Goal: Information Seeking & Learning: Check status

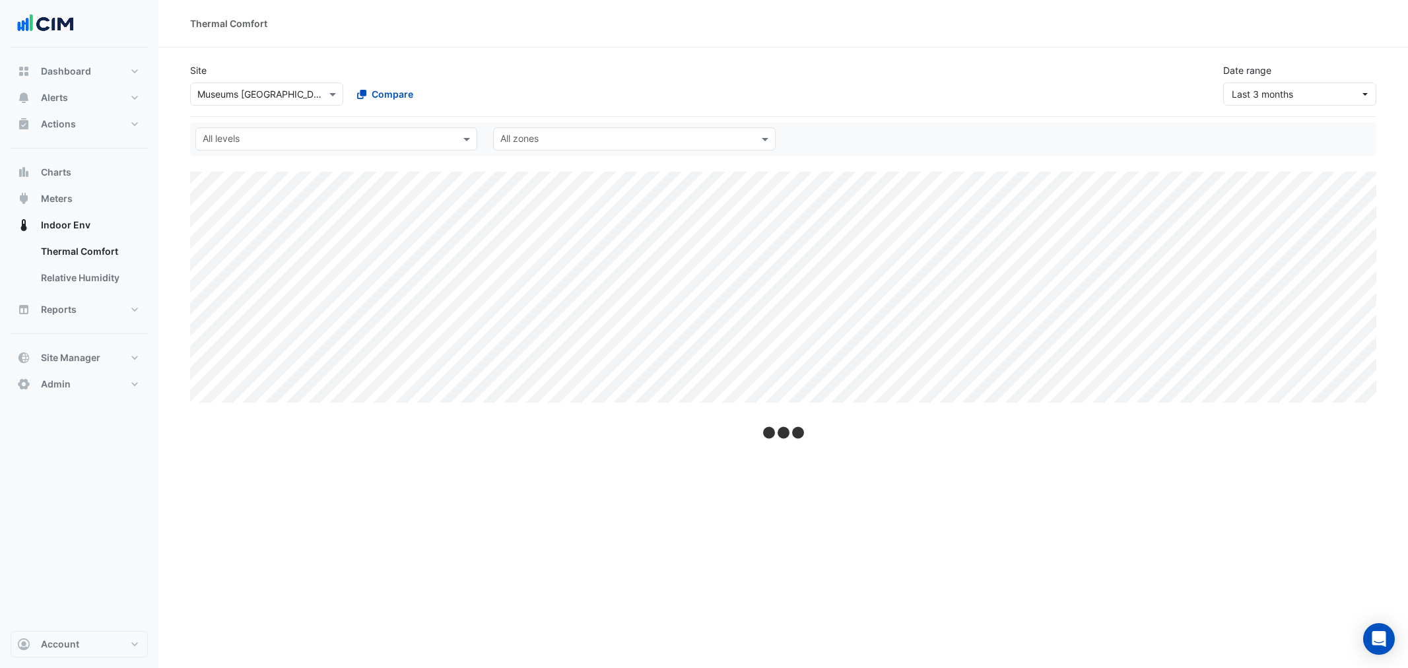
select select "**"
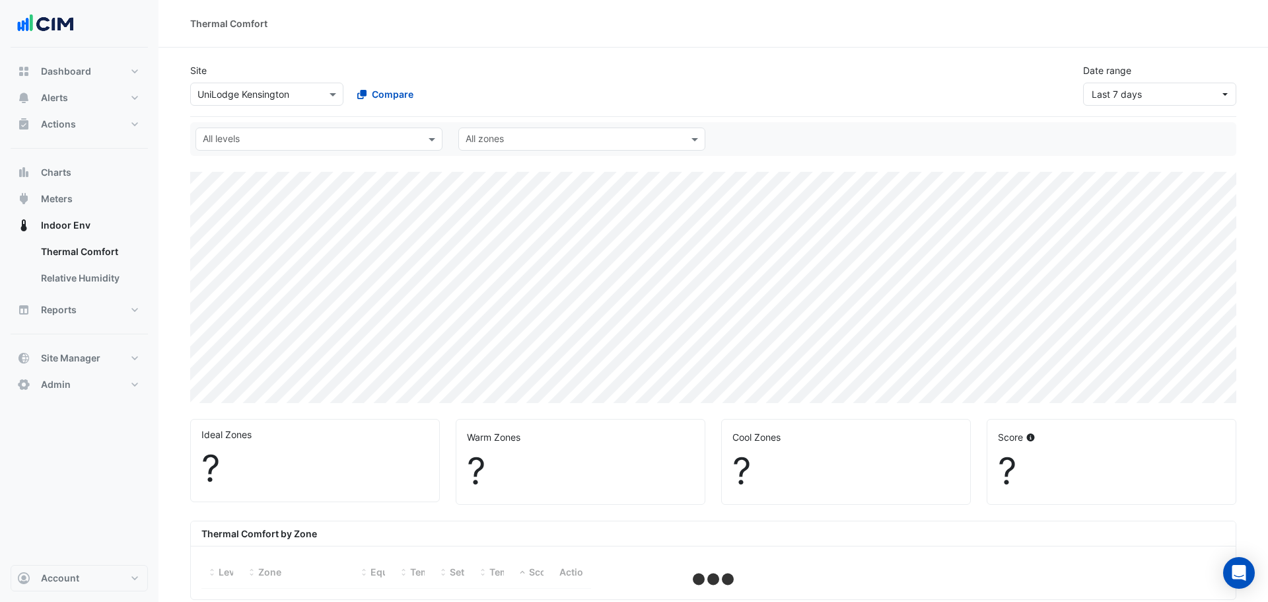
select select "**"
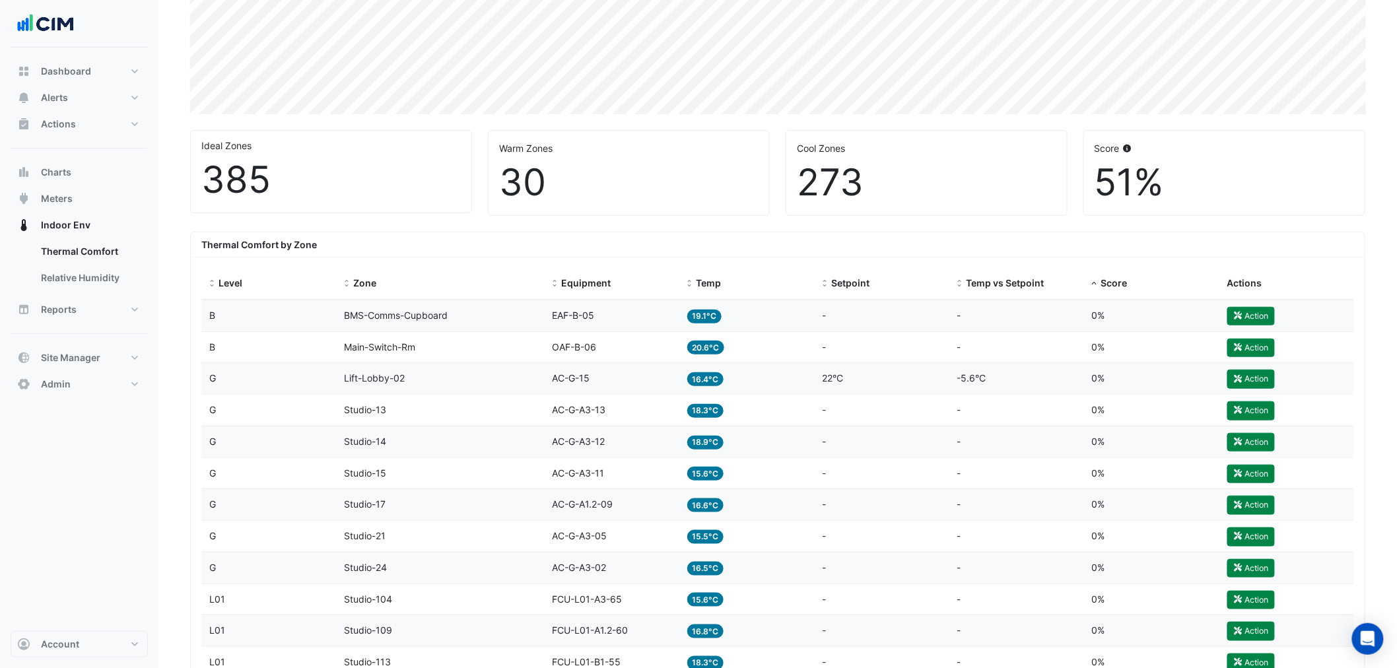
scroll to position [293, 0]
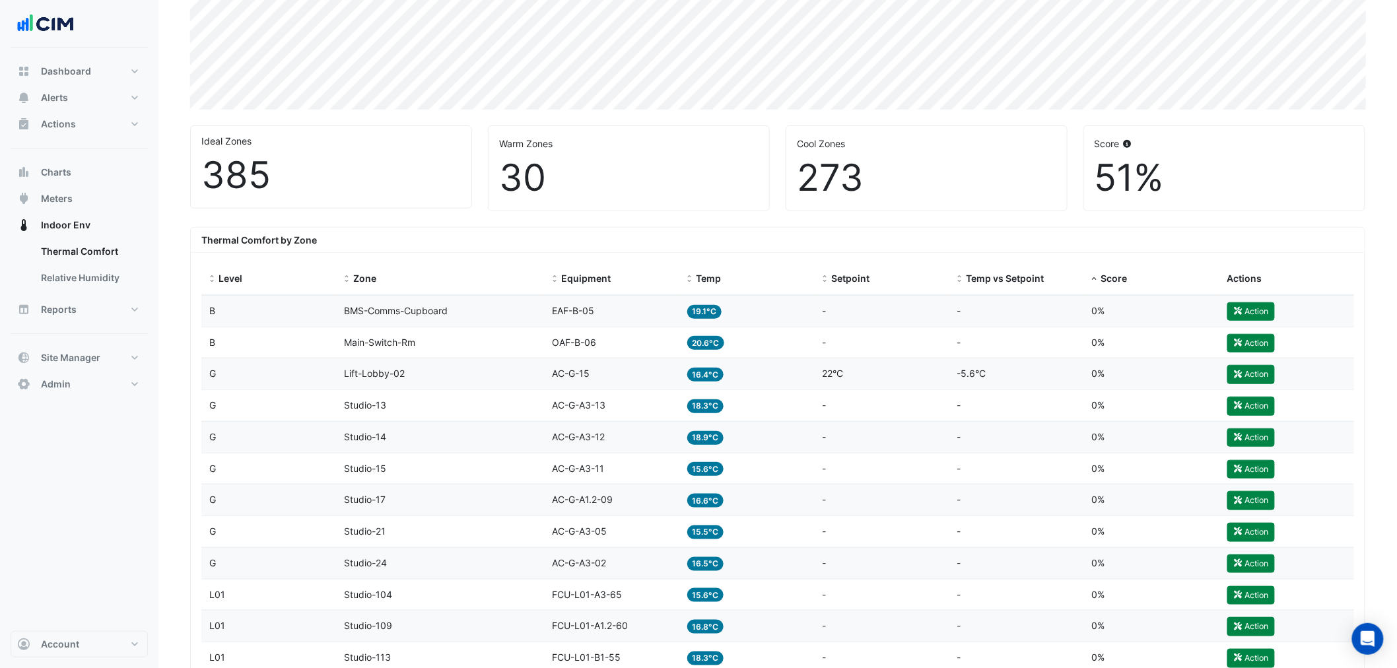
click at [403, 311] on span "BMS-Comms-Cupboard" at bounding box center [397, 310] width 104 height 11
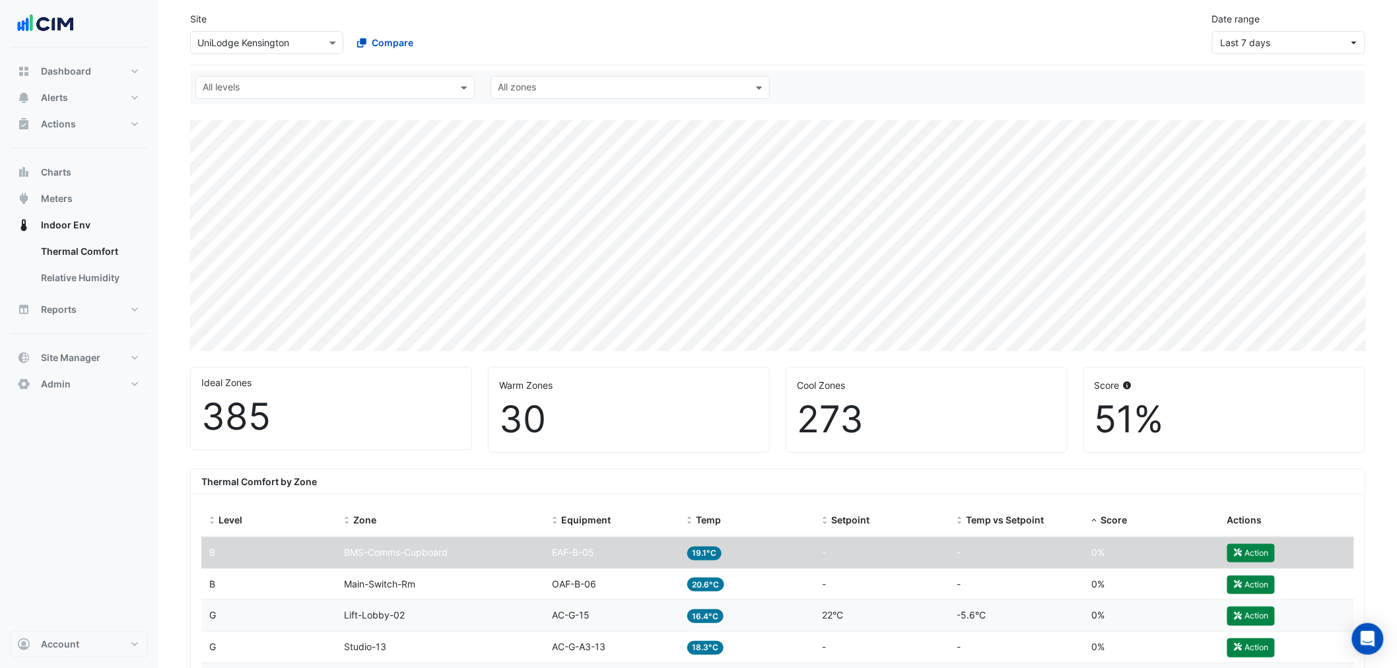
scroll to position [0, 0]
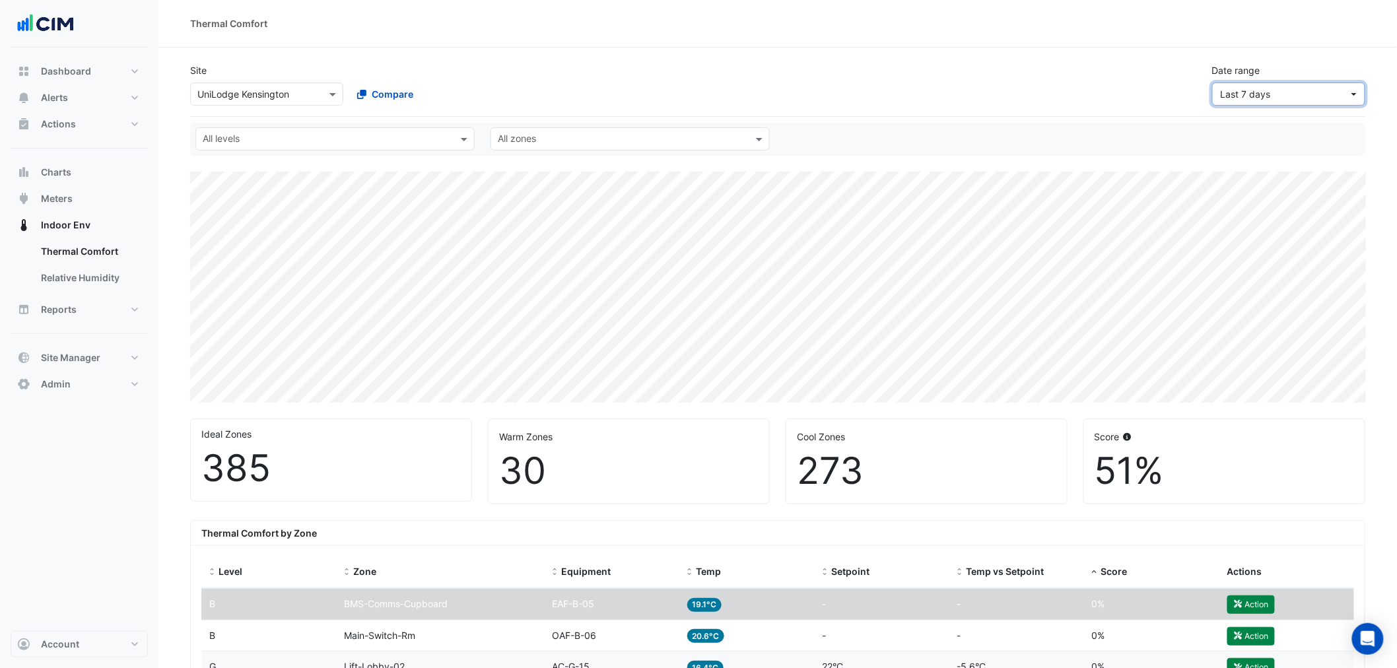
click at [1267, 96] on span "Last 7 days" at bounding box center [1285, 94] width 128 height 14
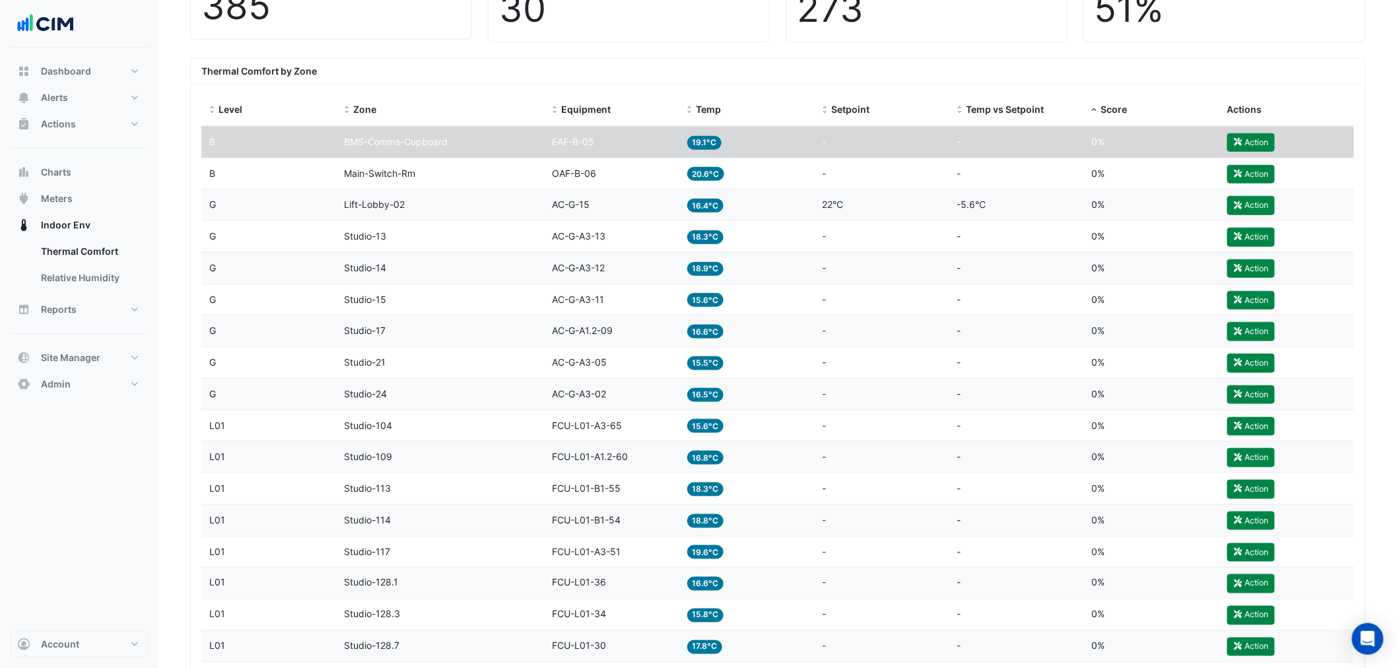
scroll to position [461, 0]
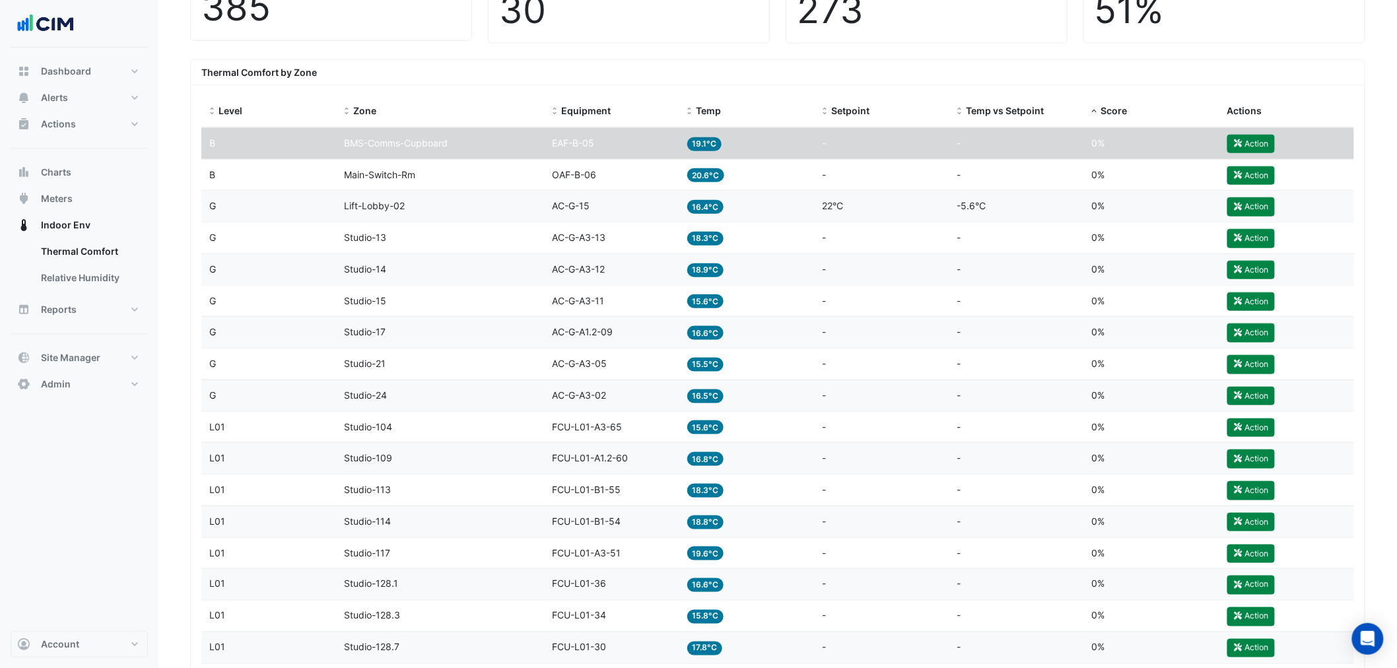
click at [581, 203] on span "AC-G-15" at bounding box center [571, 205] width 38 height 11
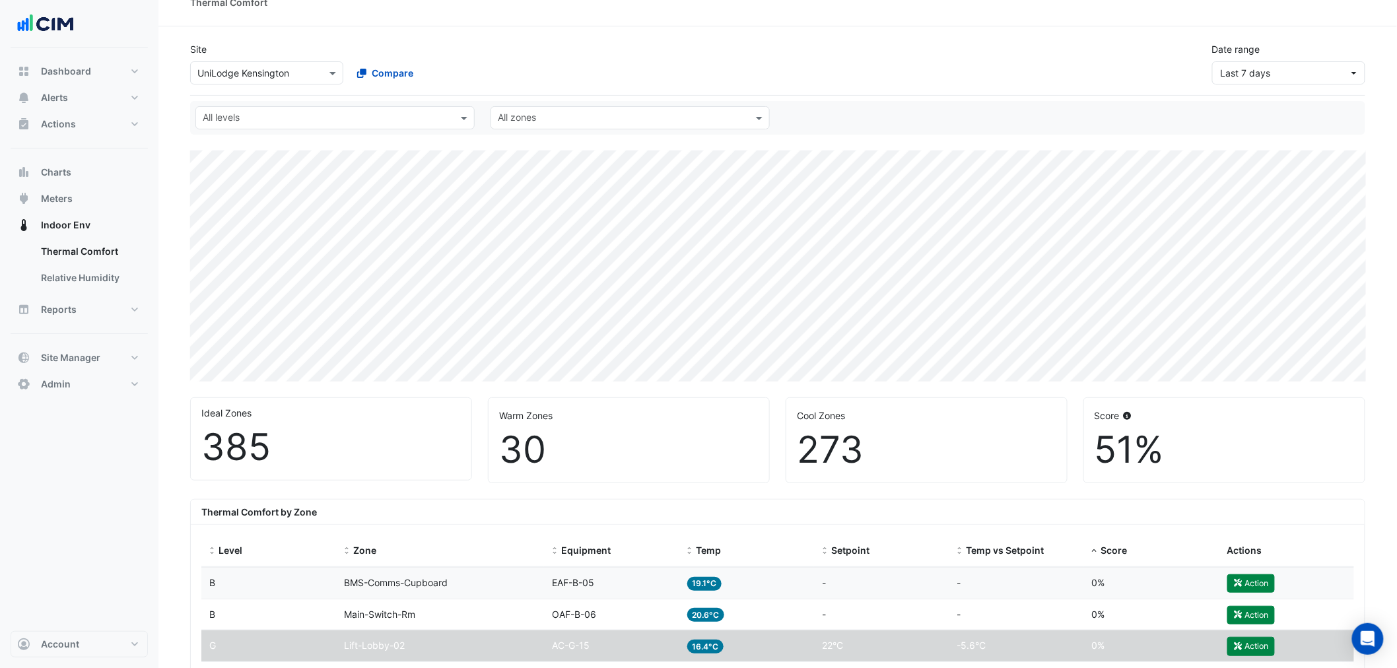
scroll to position [0, 0]
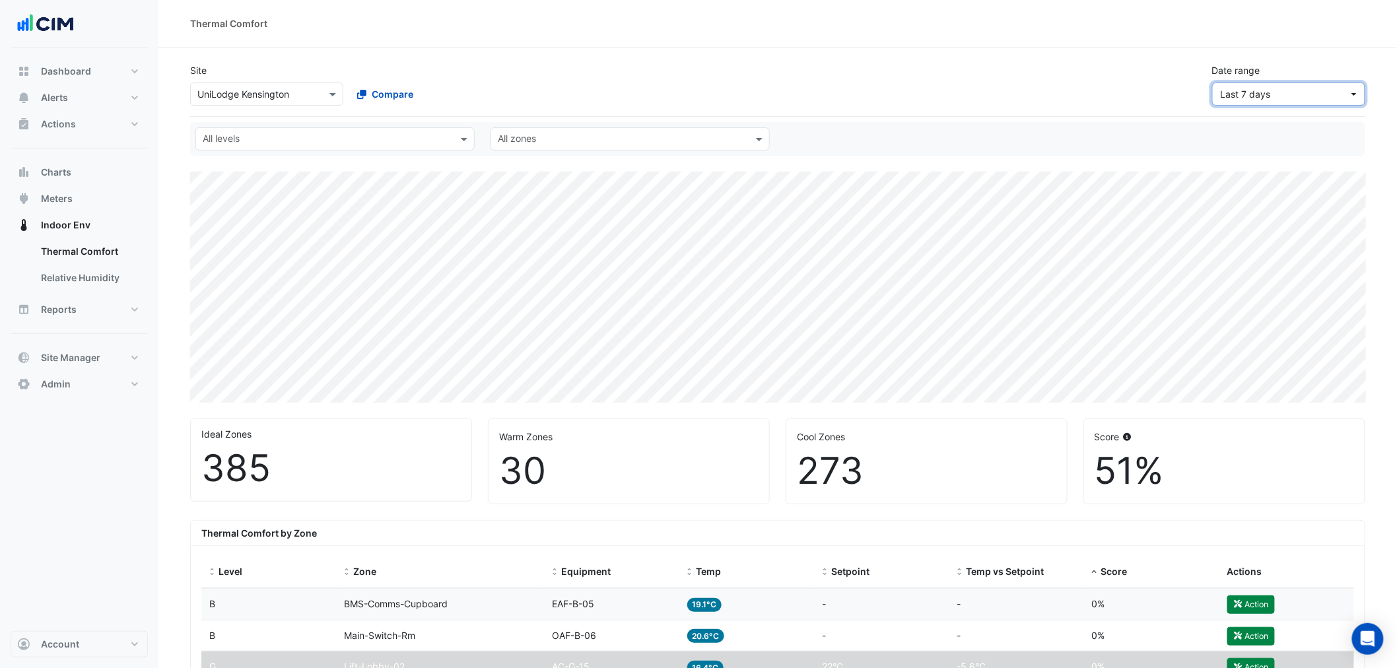
click at [1267, 95] on span "Last 7 days" at bounding box center [1285, 94] width 128 height 14
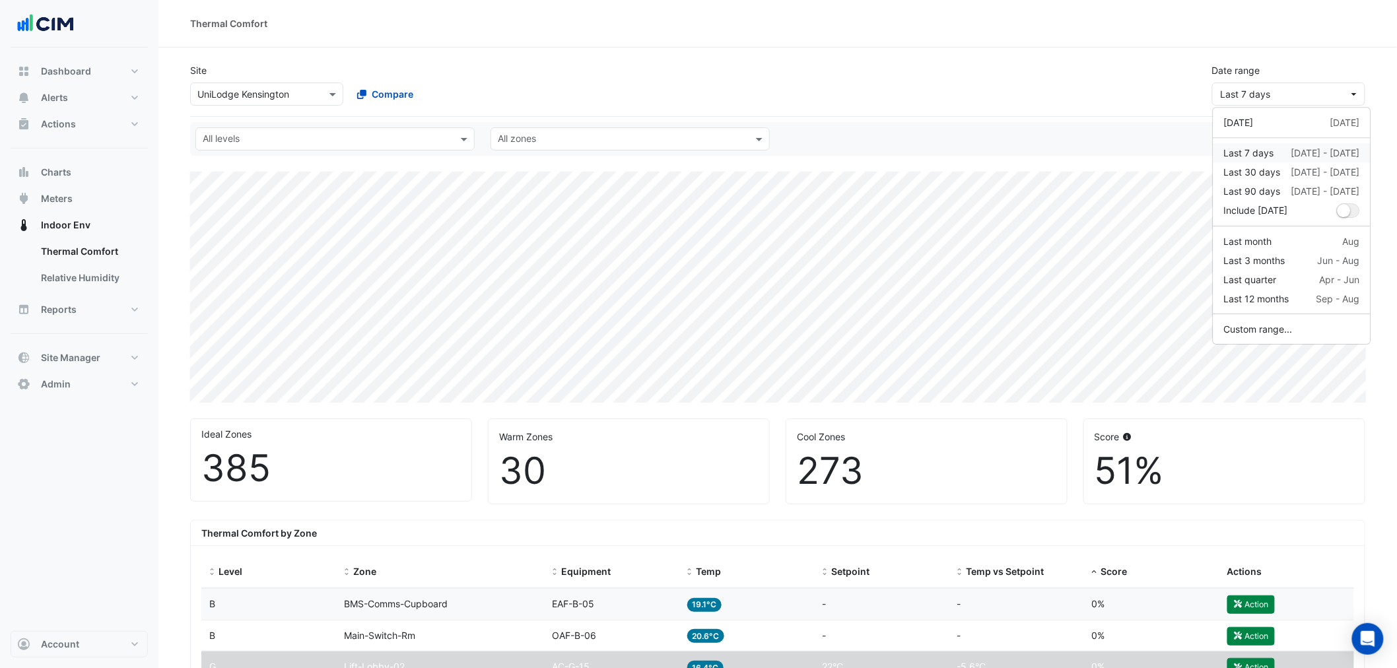
click at [1267, 161] on button "Last 7 days [DATE] - [DATE]" at bounding box center [1292, 152] width 157 height 19
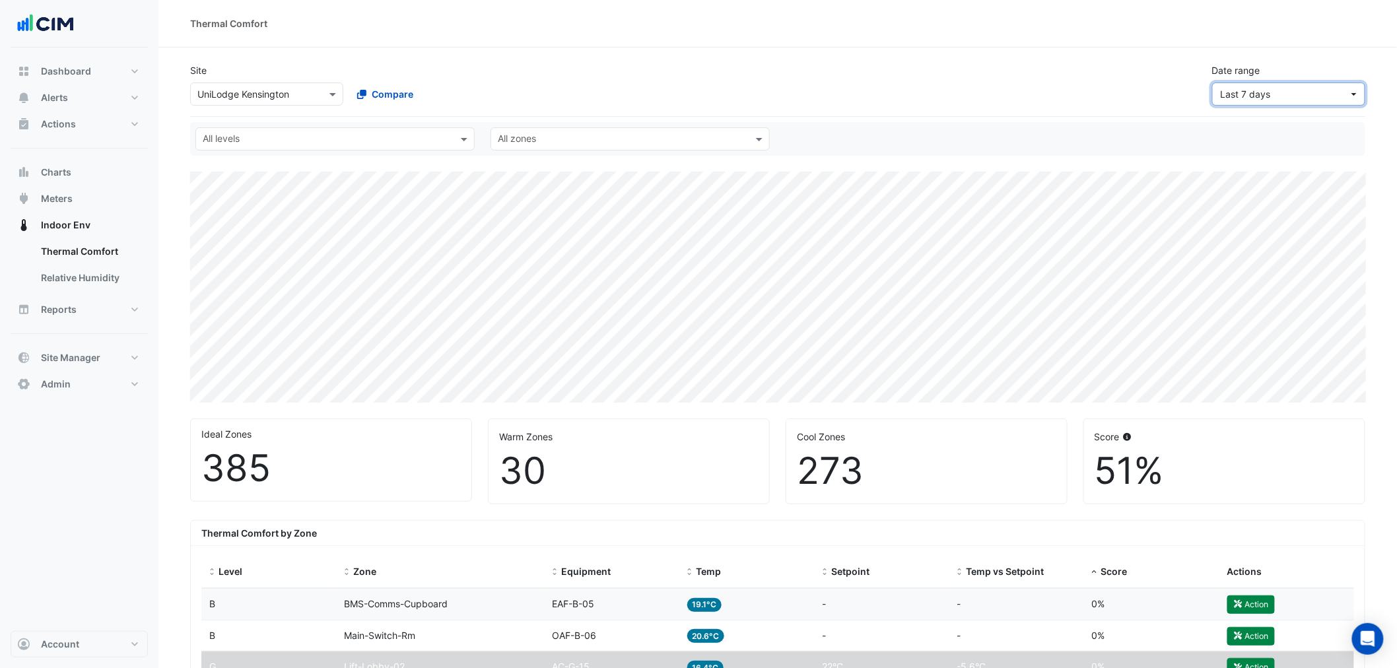
click at [1267, 94] on span "Last 7 days" at bounding box center [1285, 94] width 128 height 14
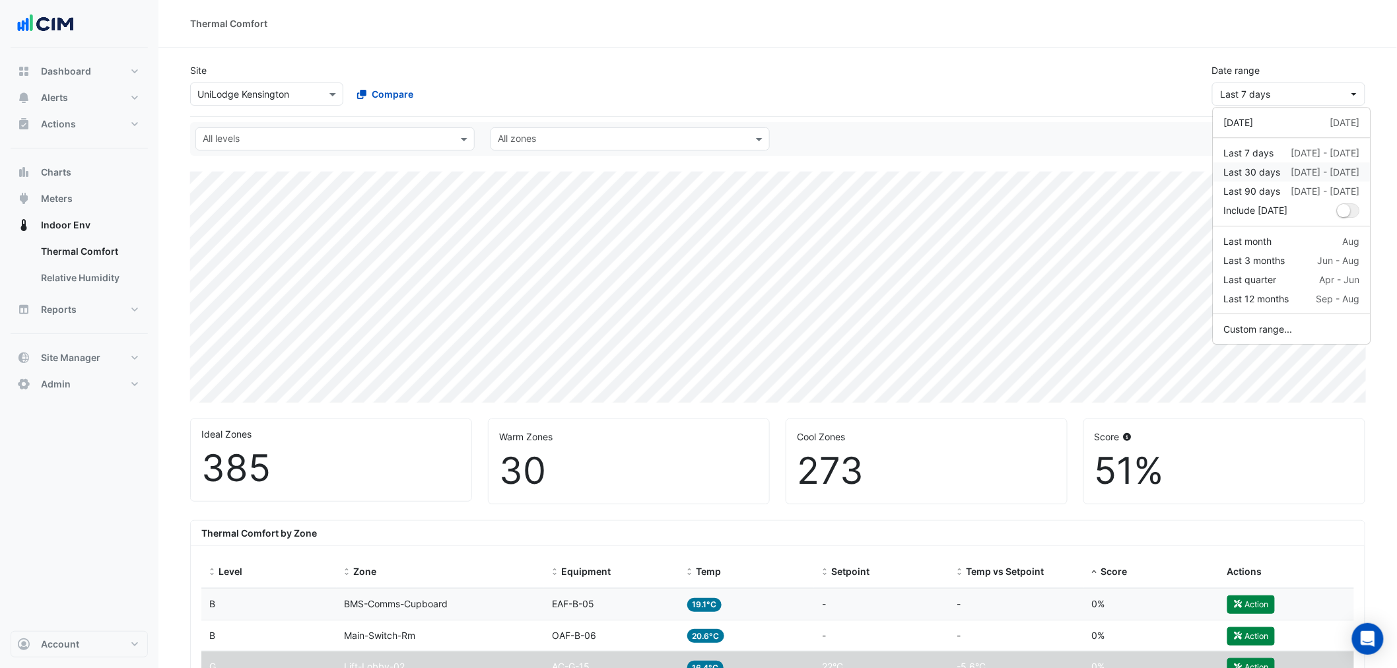
click at [1267, 170] on div "Last 30 days [DATE] - [DATE]" at bounding box center [1292, 172] width 136 height 14
click at [1099, 104] on div "Site Select a Site × UniLodge [GEOGRAPHIC_DATA] Compare Date range Last 30 days" at bounding box center [777, 79] width 1191 height 53
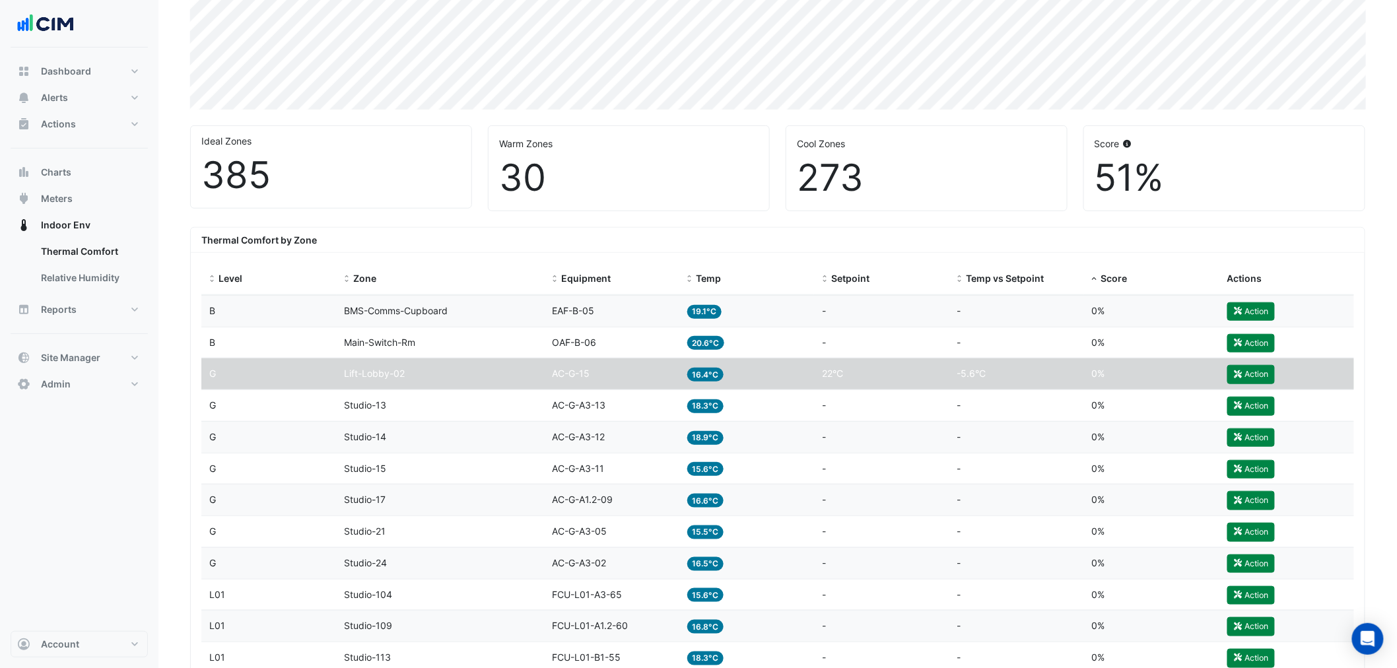
click at [826, 324] on datatable-body-cell "Setpoint -" at bounding box center [881, 311] width 135 height 31
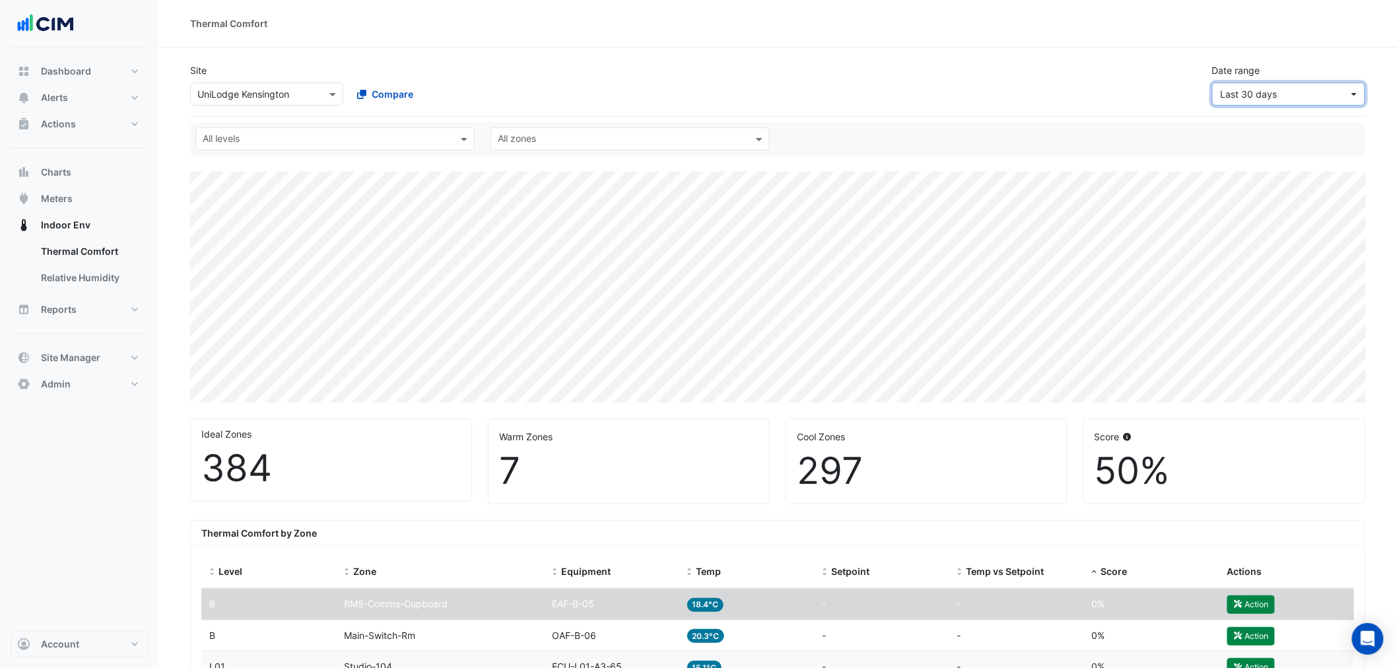
drag, startPoint x: 1336, startPoint y: 94, endPoint x: 1330, endPoint y: 100, distance: 8.0
click at [1267, 94] on span "Last 30 days" at bounding box center [1285, 94] width 128 height 14
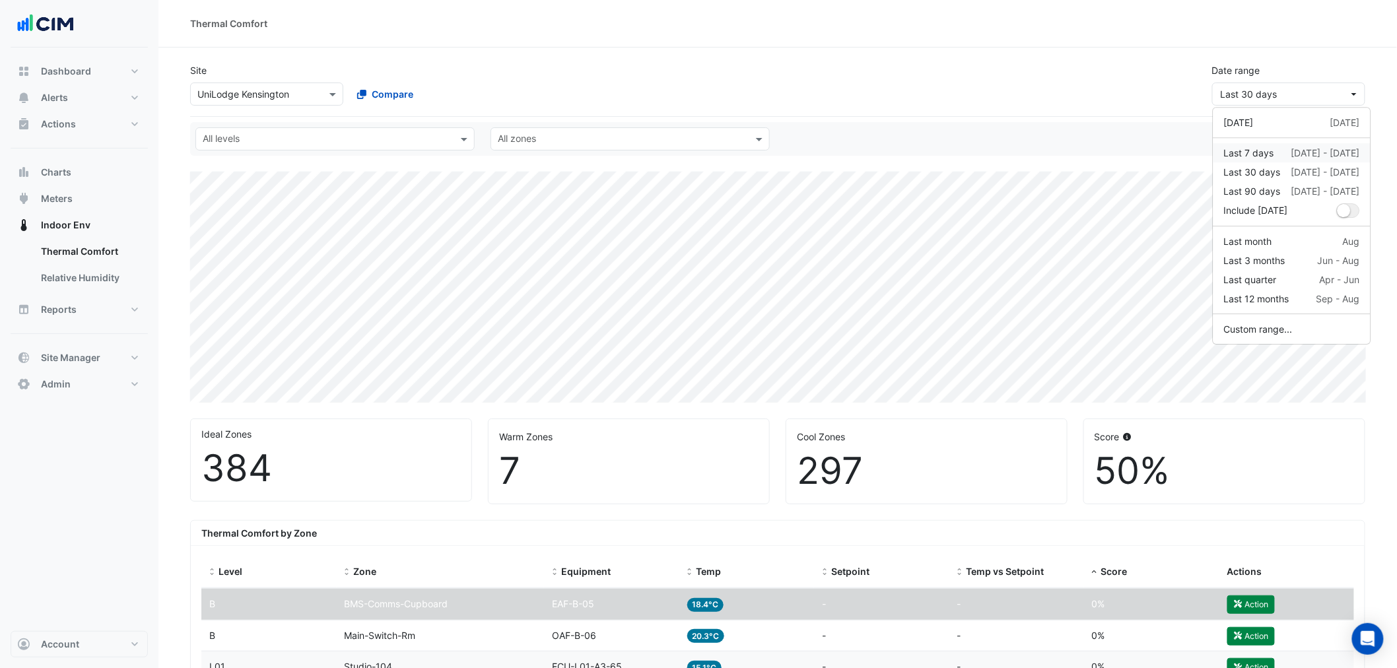
click at [1265, 147] on div "Last 7 days" at bounding box center [1249, 153] width 50 height 14
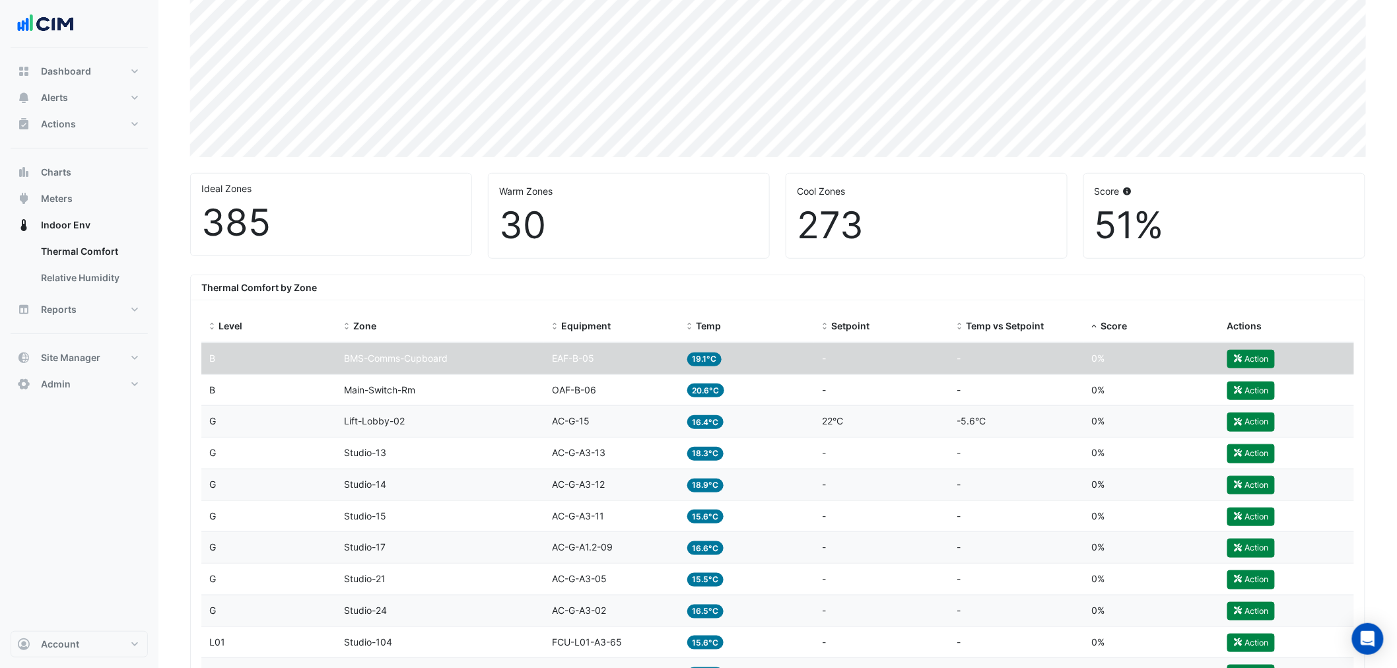
scroll to position [1855, 0]
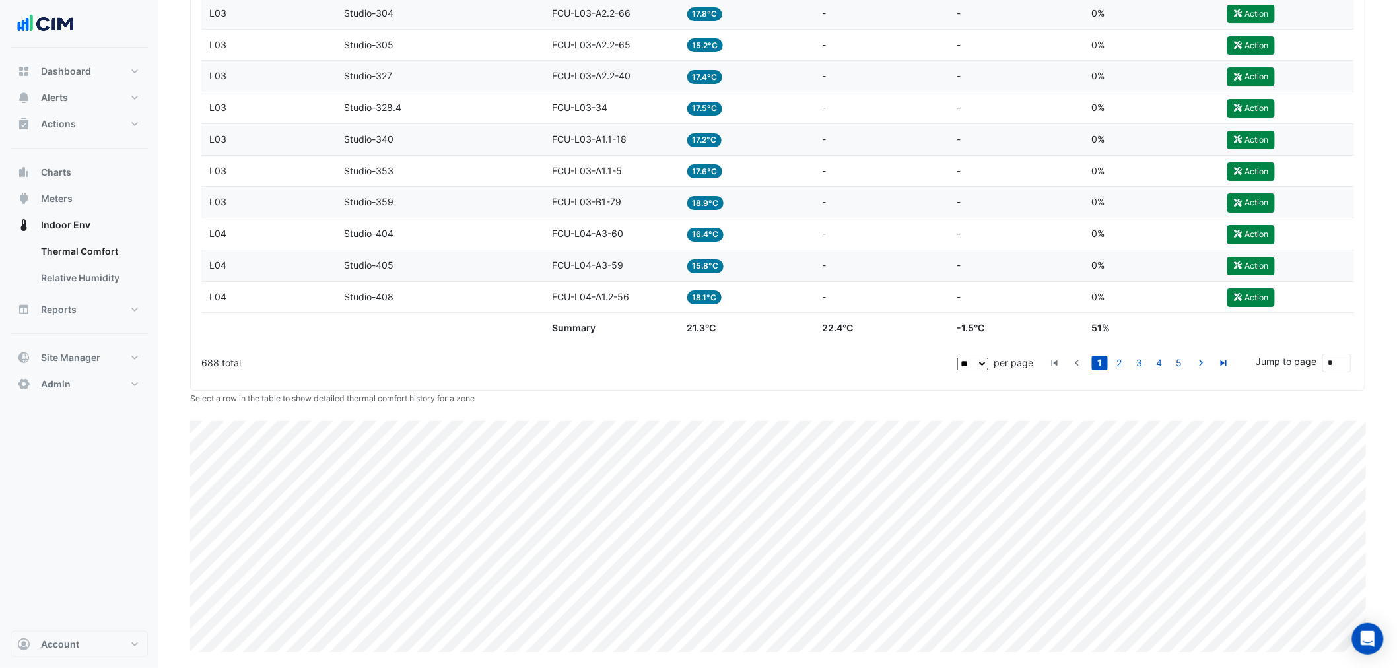
drag, startPoint x: 1019, startPoint y: 318, endPoint x: 1015, endPoint y: 311, distance: 8.1
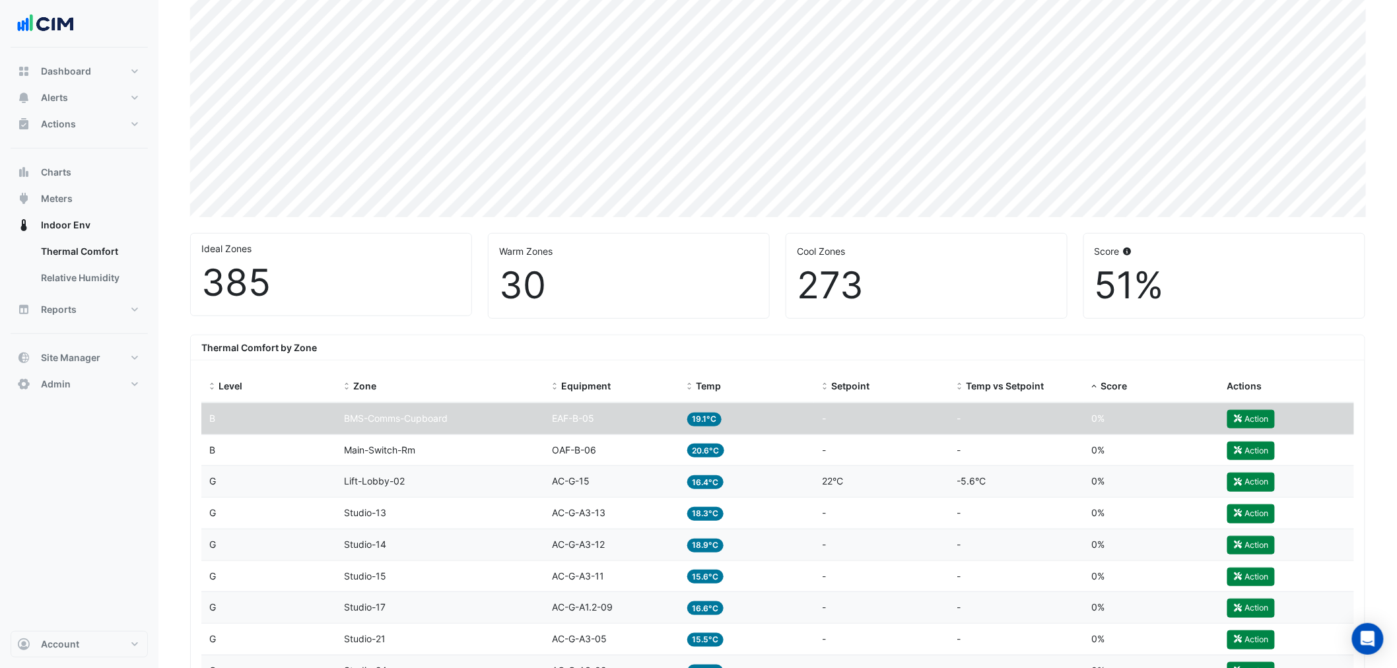
scroll to position [220, 0]
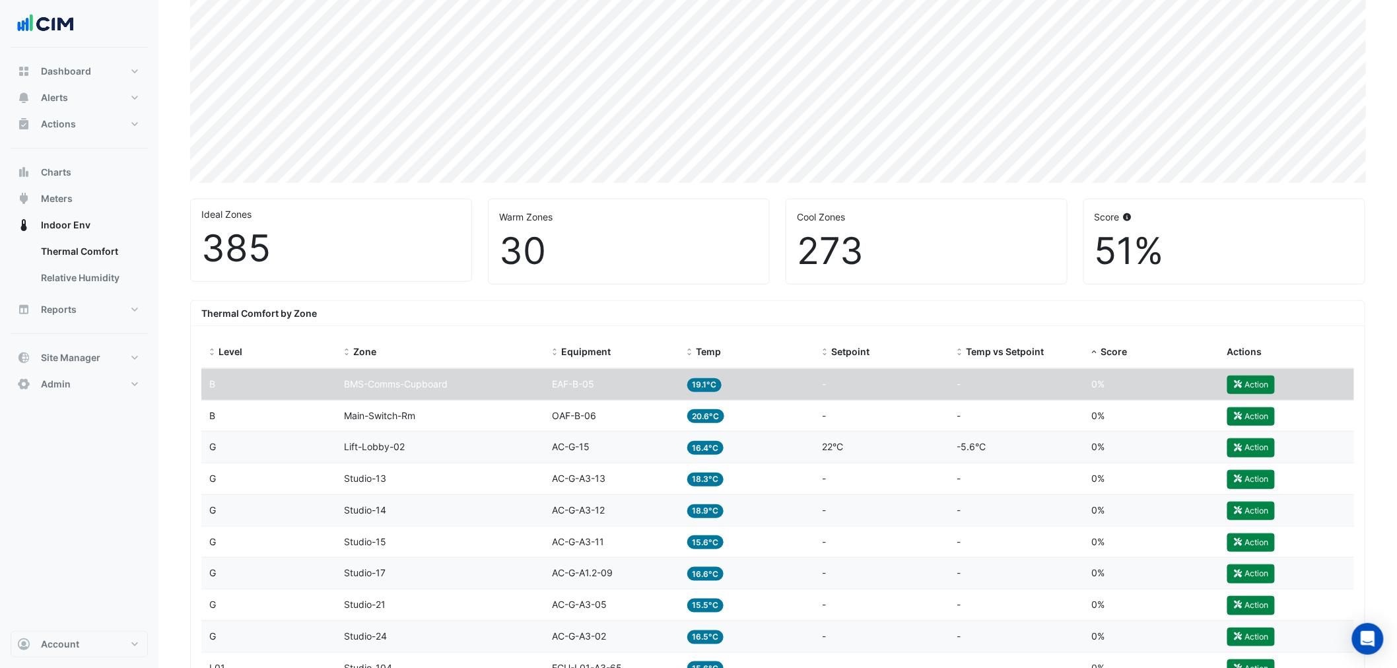
click at [701, 426] on datatable-body-cell "Temp 20.6°C" at bounding box center [746, 416] width 135 height 31
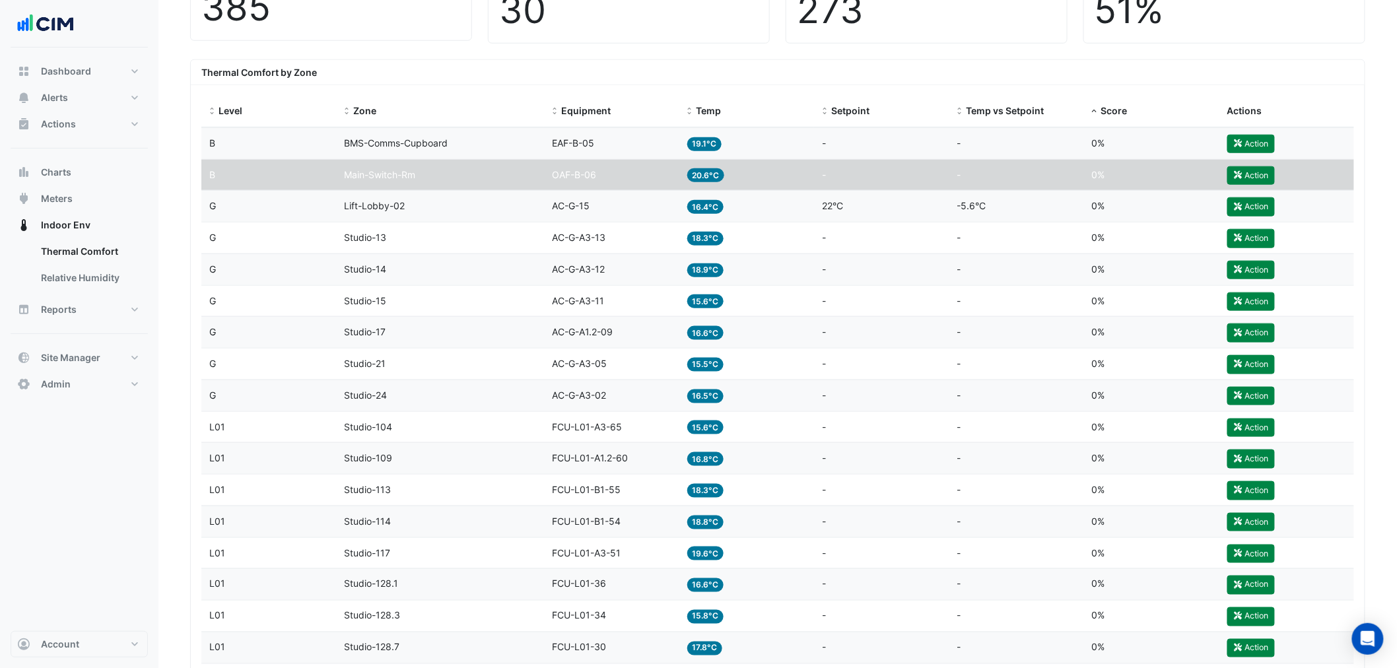
scroll to position [241, 0]
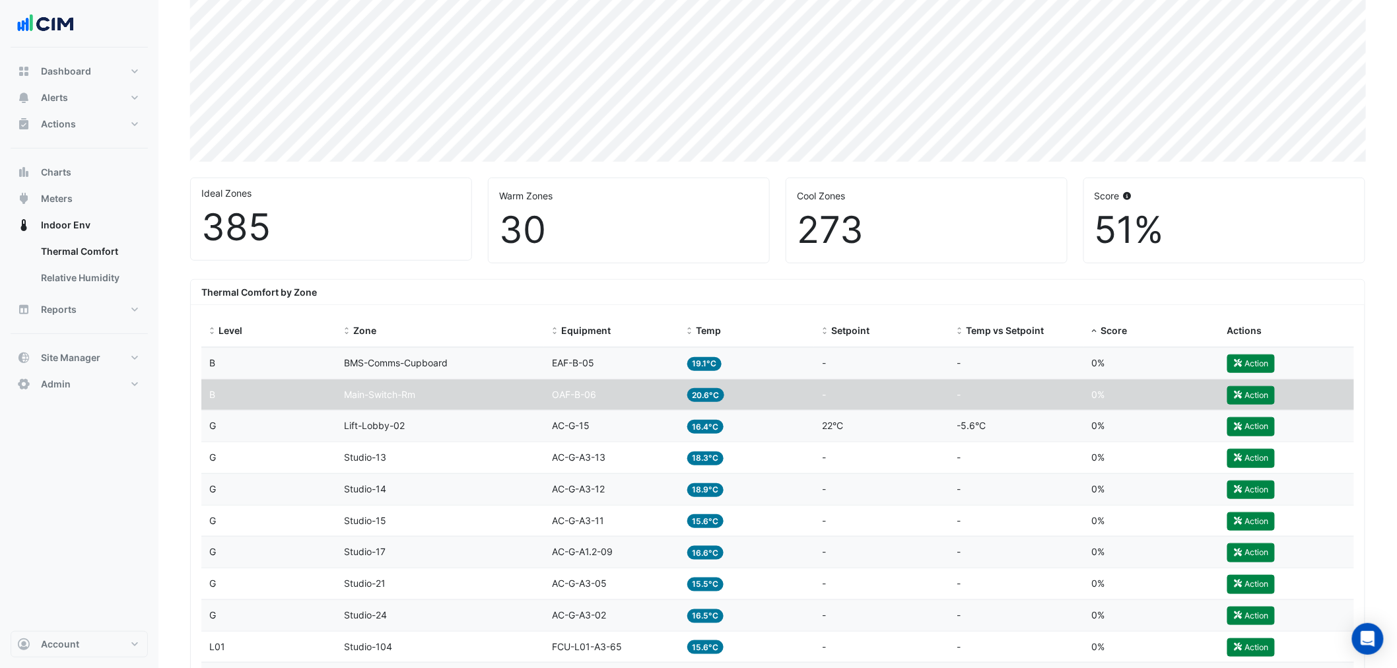
click at [837, 368] on div "Setpoint -" at bounding box center [882, 363] width 120 height 15
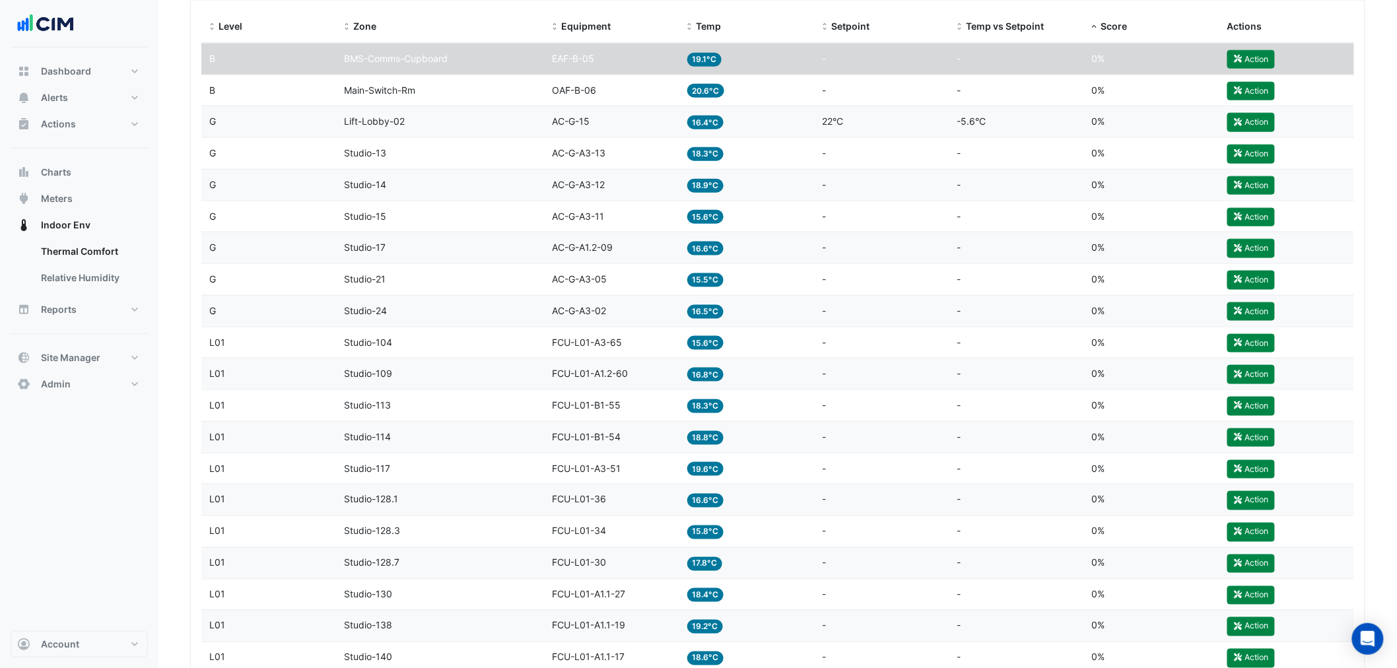
scroll to position [535, 0]
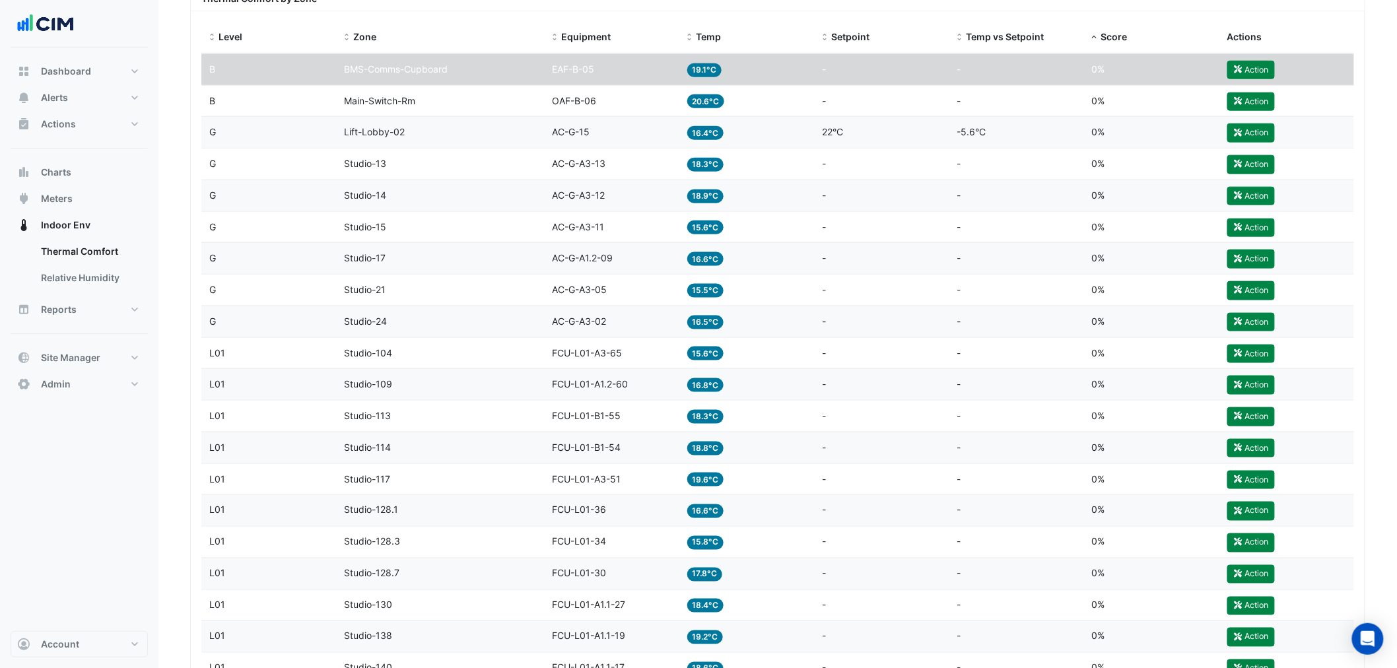
click at [483, 150] on datatable-body-cell "Zone Studio-13" at bounding box center [441, 164] width 208 height 31
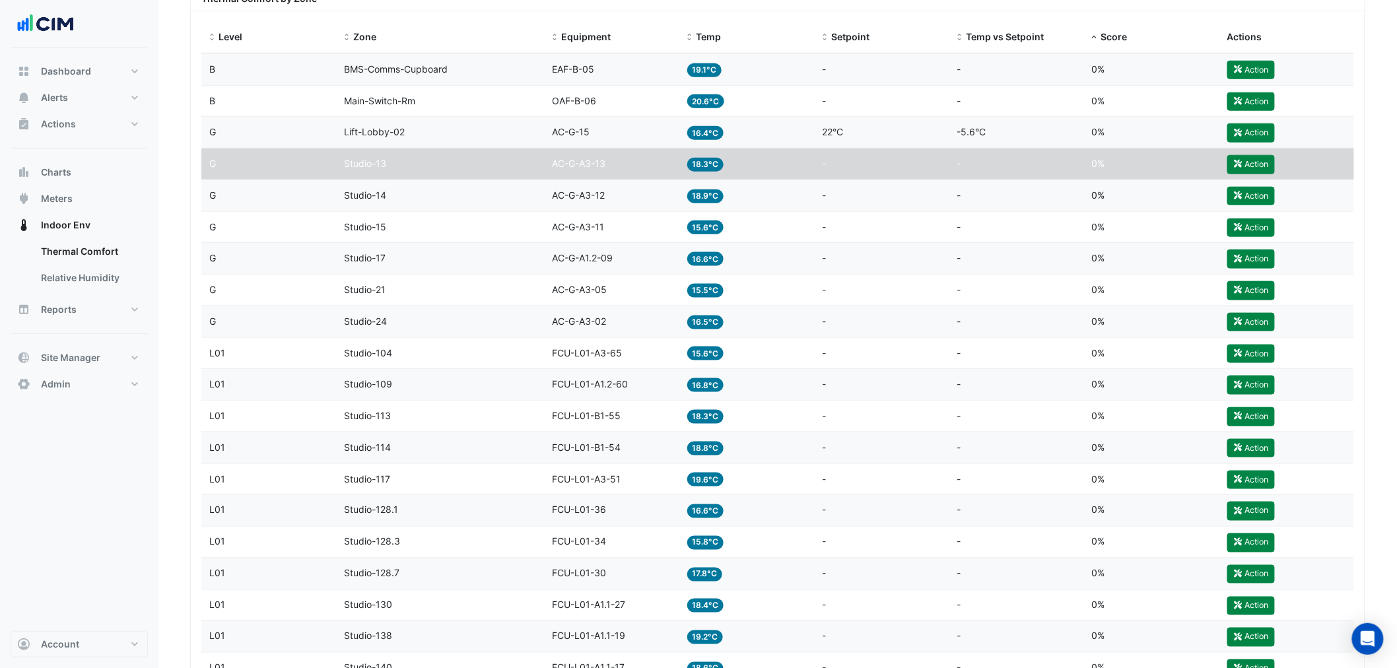
scroll to position [1855, 0]
